Goal: Information Seeking & Learning: Check status

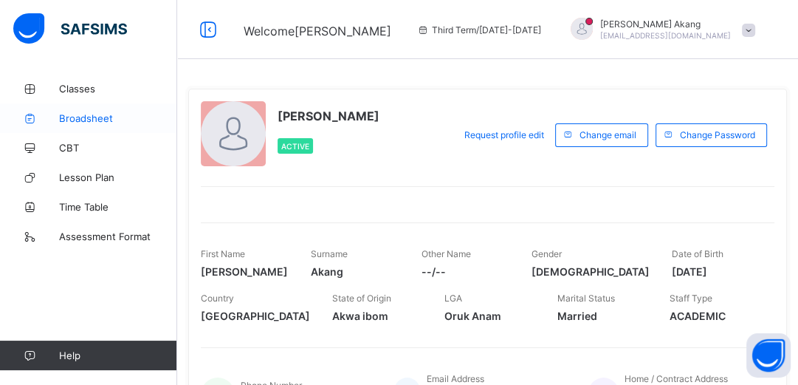
click at [89, 123] on span "Broadsheet" at bounding box center [118, 118] width 118 height 12
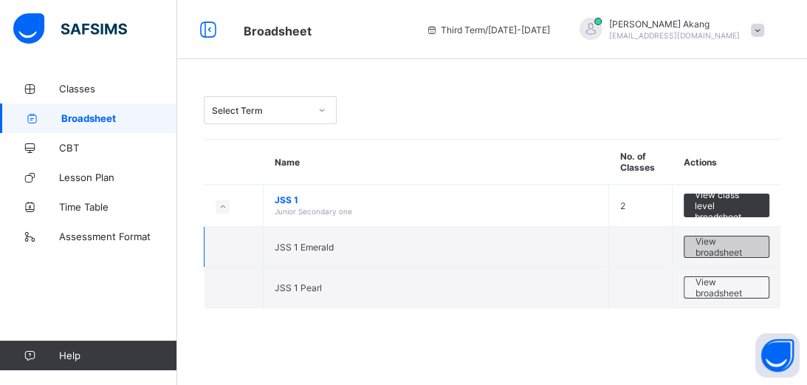
click at [715, 245] on span "View broadsheet" at bounding box center [726, 247] width 62 height 22
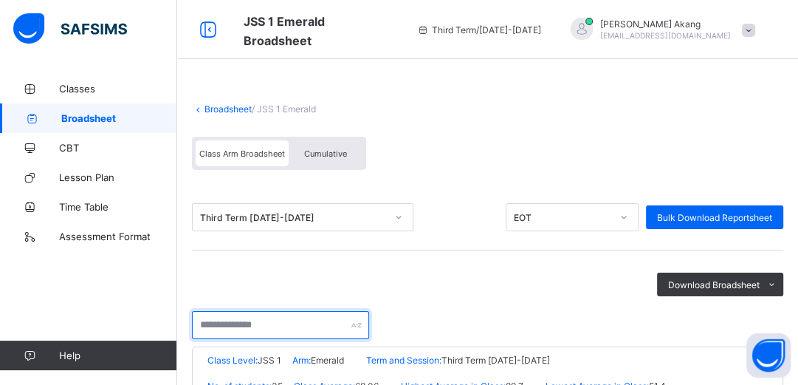
click at [271, 322] on input "text" at bounding box center [280, 325] width 177 height 28
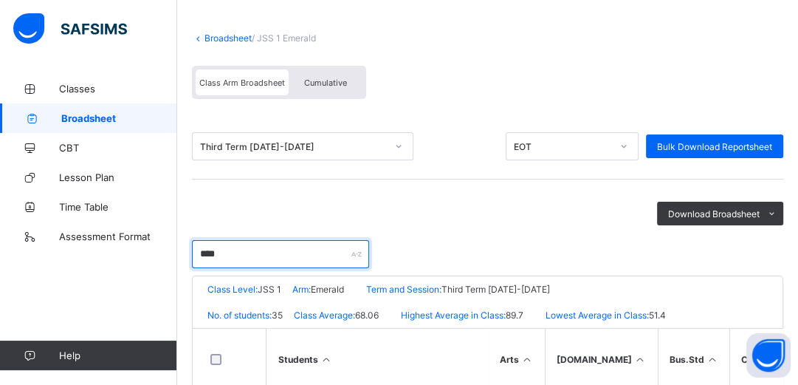
scroll to position [95, 0]
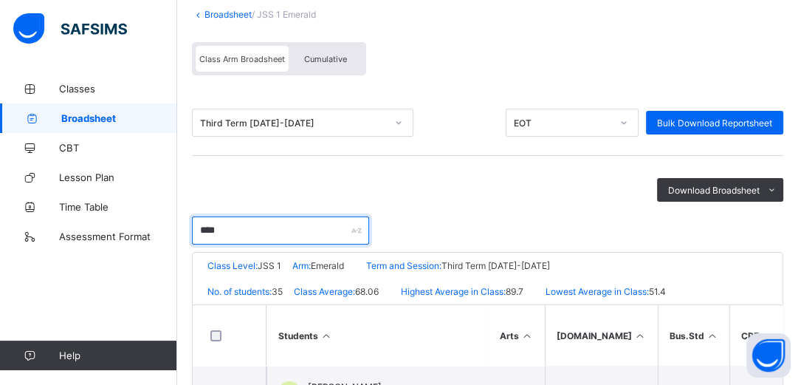
type input "****"
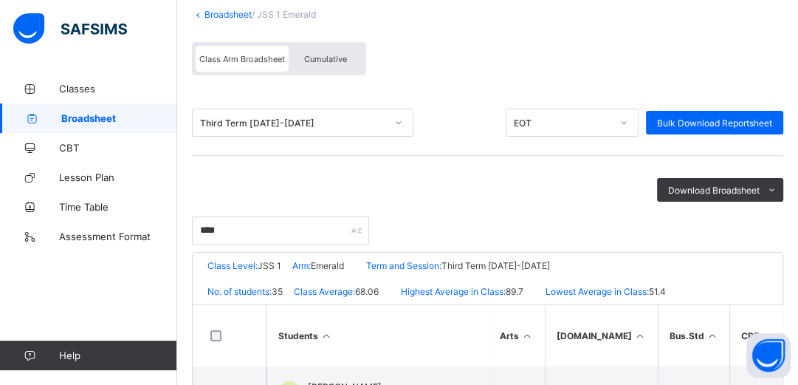
click at [380, 320] on th "Students" at bounding box center [377, 335] width 221 height 61
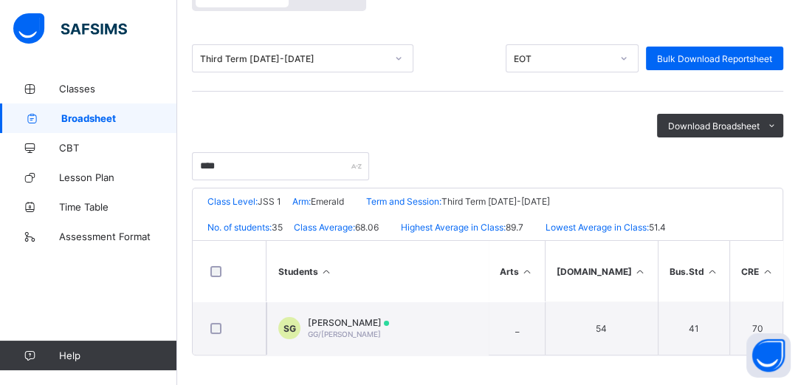
click at [380, 320] on span "SAMUEL EWAH GIDEON" at bounding box center [348, 322] width 81 height 11
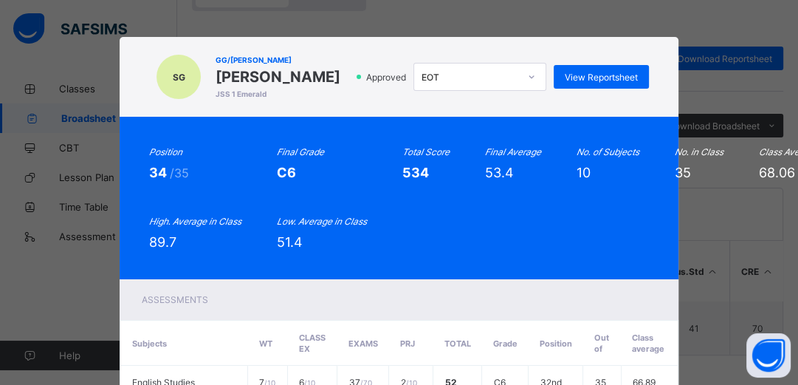
click at [380, 320] on div "Assessments" at bounding box center [399, 299] width 559 height 41
click at [600, 83] on span "View Reportsheet" at bounding box center [601, 77] width 73 height 11
